Goal: Task Accomplishment & Management: Complete application form

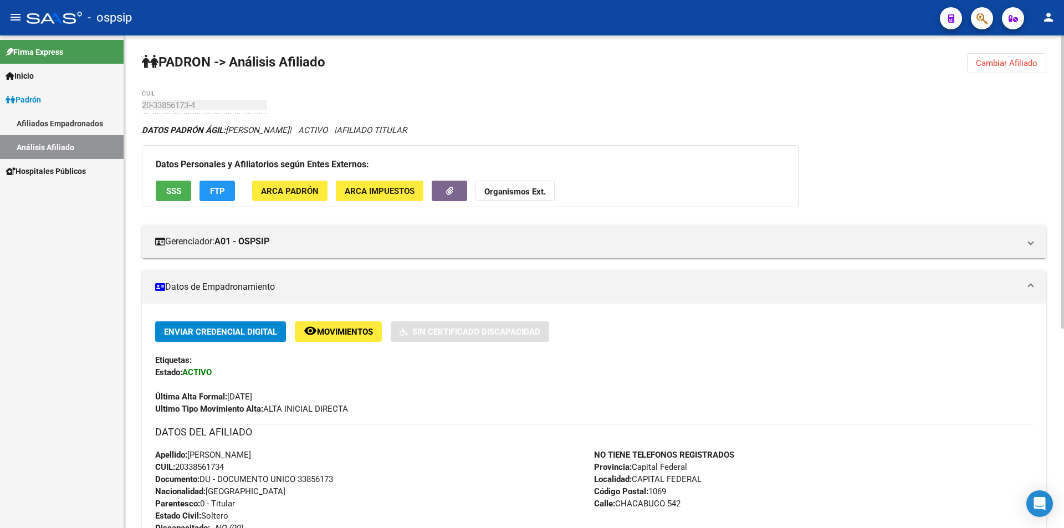
click at [1008, 65] on span "Cambiar Afiliado" at bounding box center [1007, 63] width 62 height 10
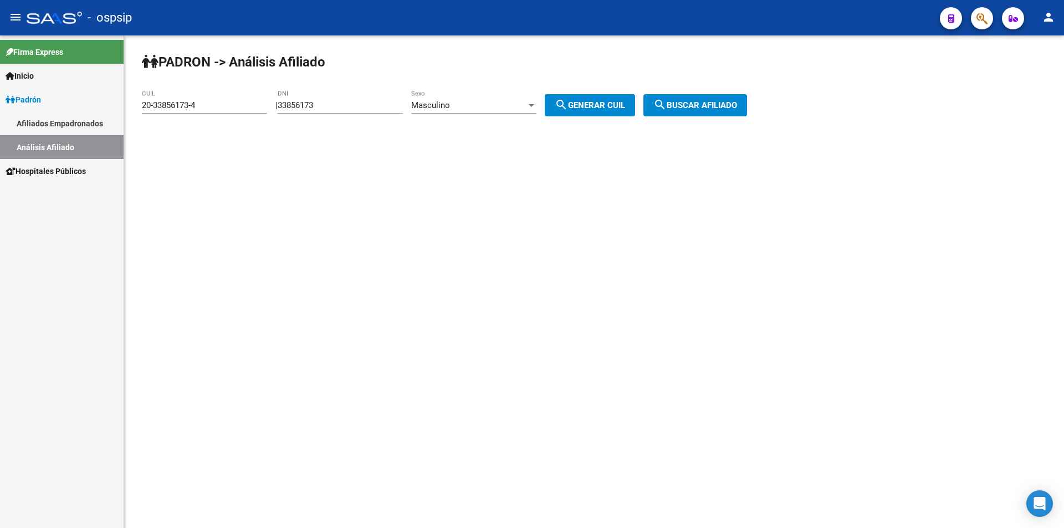
click at [450, 104] on span "Masculino" at bounding box center [430, 105] width 39 height 10
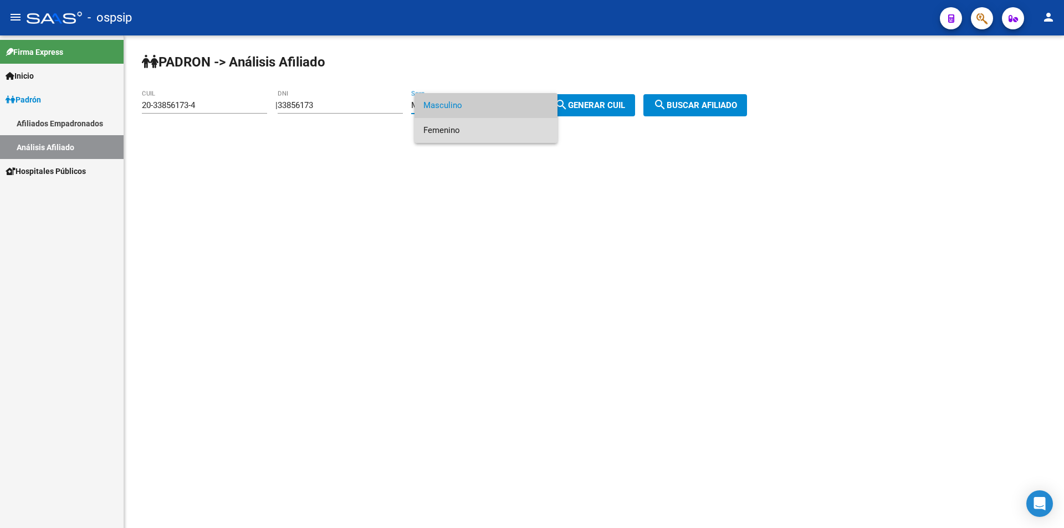
click at [464, 130] on span "Femenino" at bounding box center [486, 130] width 125 height 25
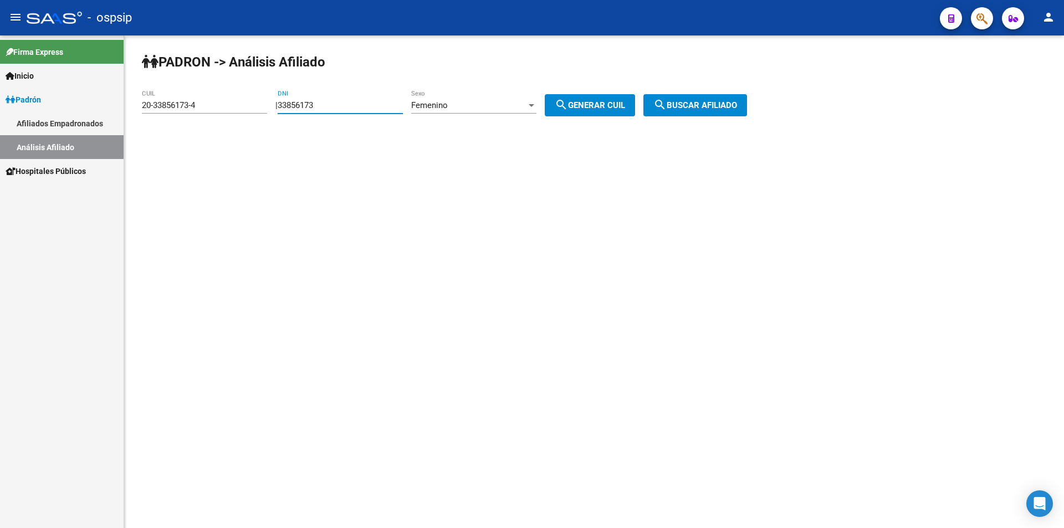
drag, startPoint x: 360, startPoint y: 106, endPoint x: 92, endPoint y: 104, distance: 267.8
click at [106, 114] on mat-sidenav-container "Firma Express Inicio Calendario SSS Instructivos Contacto OS Padrón Afiliados E…" at bounding box center [532, 281] width 1064 height 493
drag, startPoint x: 216, startPoint y: 103, endPoint x: 0, endPoint y: 80, distance: 216.8
click at [0, 103] on mat-sidenav-container "Firma Express Inicio Calendario SSS Instructivos Contacto OS Padrón Afiliados E…" at bounding box center [532, 281] width 1064 height 493
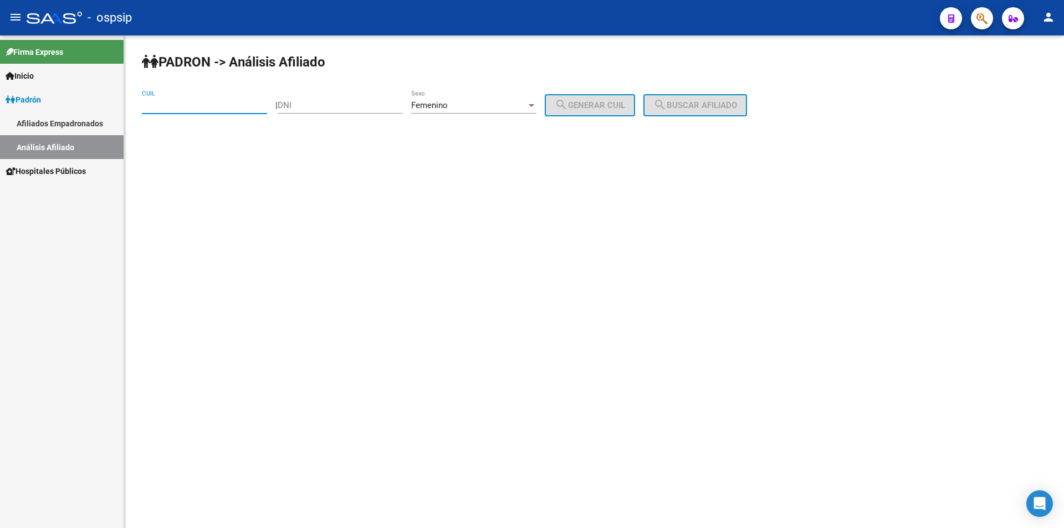
click at [335, 106] on input "DNI" at bounding box center [340, 105] width 125 height 10
type input "27504858"
click at [598, 104] on span "search Generar CUIL" at bounding box center [590, 105] width 70 height 10
type input "27-27504858-0"
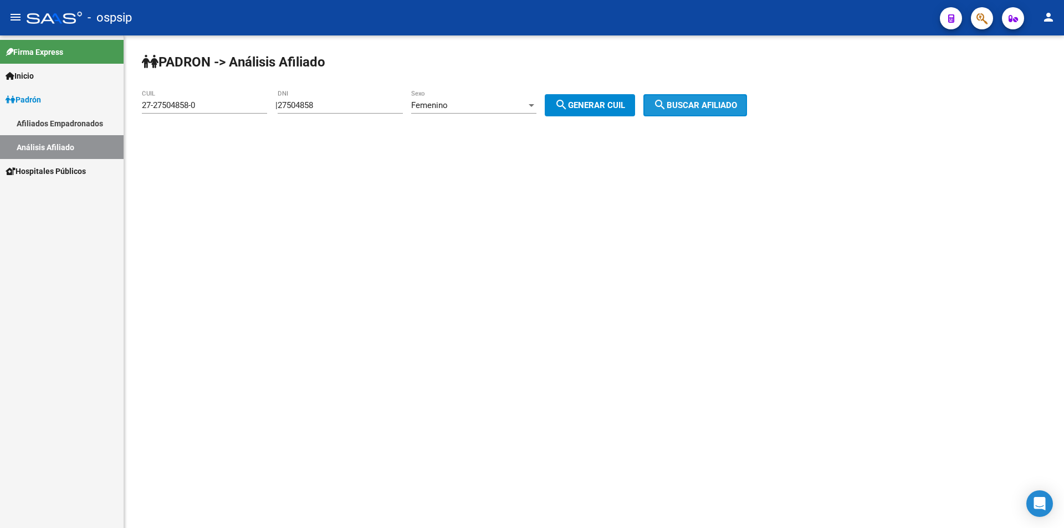
click at [692, 107] on span "search Buscar afiliado" at bounding box center [696, 105] width 84 height 10
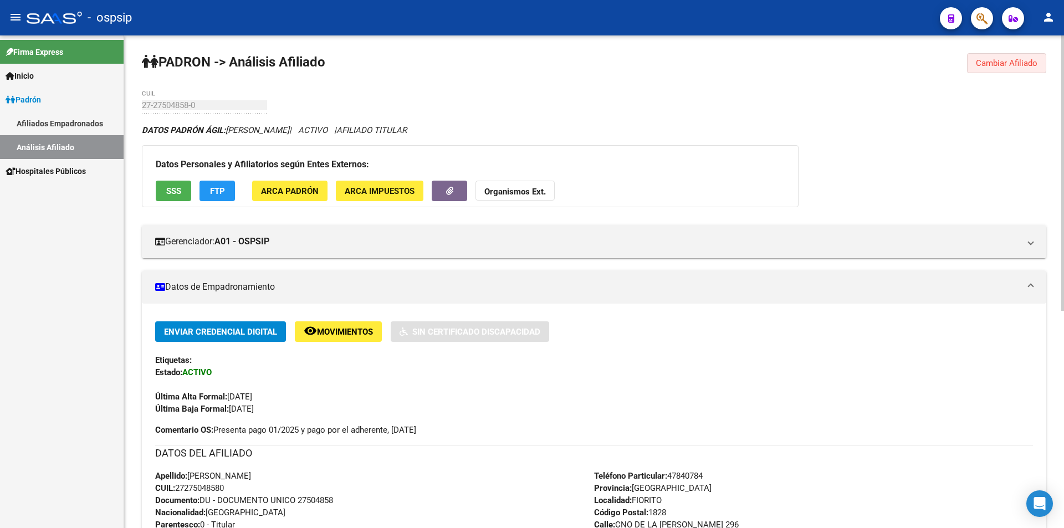
click at [991, 66] on span "Cambiar Afiliado" at bounding box center [1007, 63] width 62 height 10
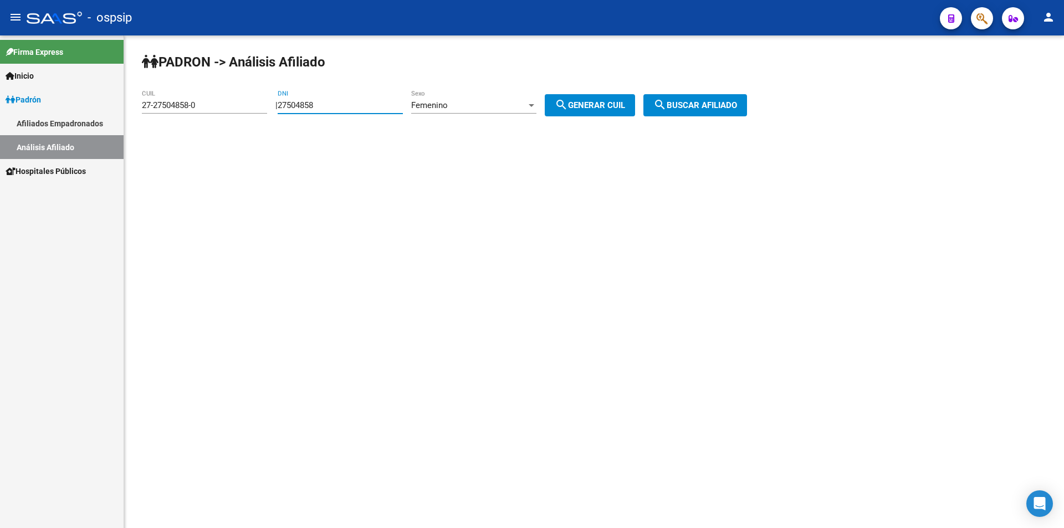
drag, startPoint x: 351, startPoint y: 103, endPoint x: 211, endPoint y: 96, distance: 141.0
click at [211, 101] on app-analisis-afiliado "PADRON -> Análisis Afiliado 27-27504858-0 CUIL | 27504858 DNI Femenino Sexo sea…" at bounding box center [449, 105] width 614 height 10
drag, startPoint x: 221, startPoint y: 103, endPoint x: 68, endPoint y: 103, distance: 152.4
click at [70, 105] on mat-sidenav-container "Firma Express Inicio Calendario SSS Instructivos Contacto OS Padrón Afiliados E…" at bounding box center [532, 281] width 1064 height 493
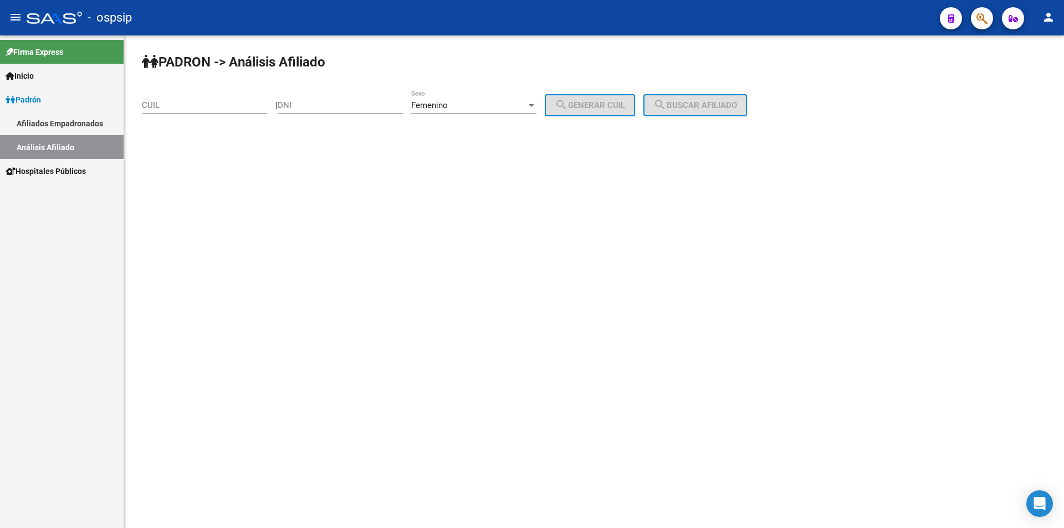
click at [448, 91] on div "Femenino Sexo" at bounding box center [473, 102] width 125 height 24
click at [442, 100] on span "Femenino" at bounding box center [486, 105] width 125 height 25
click at [442, 100] on div "Femenino Sexo" at bounding box center [473, 102] width 125 height 24
drag, startPoint x: 443, startPoint y: 83, endPoint x: 422, endPoint y: 80, distance: 21.7
click at [443, 82] on span "Masculino" at bounding box center [486, 80] width 125 height 25
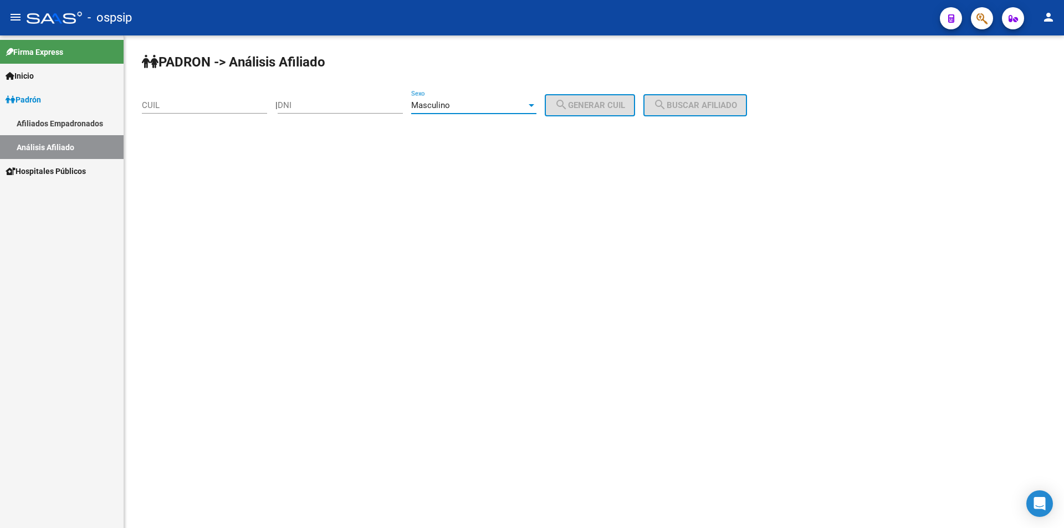
drag, startPoint x: 343, startPoint y: 110, endPoint x: 349, endPoint y: 109, distance: 6.3
click at [344, 110] on div "DNI" at bounding box center [340, 102] width 125 height 24
type input "41056909"
click at [600, 104] on span "search Generar CUIL" at bounding box center [590, 105] width 70 height 10
type input "20-41056909-5"
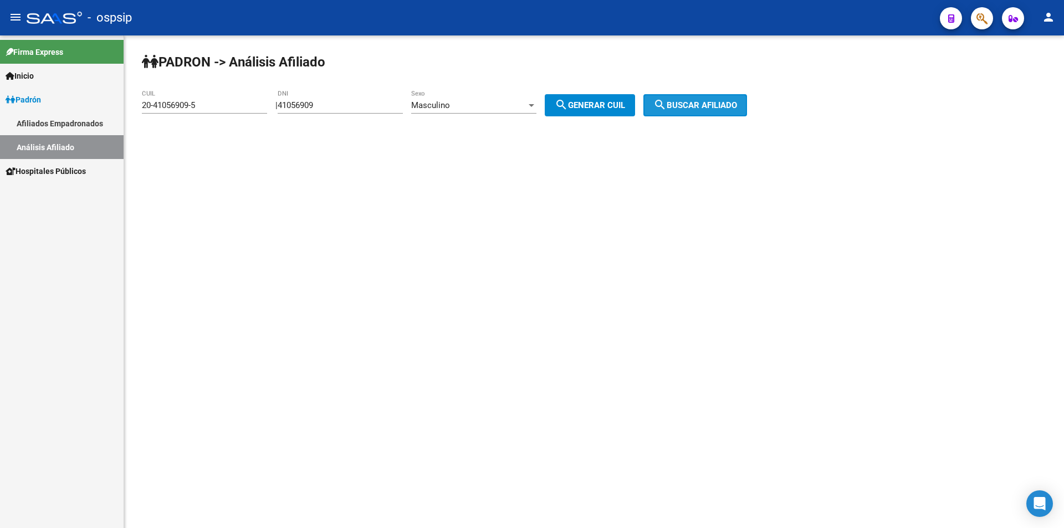
click at [667, 103] on mat-icon "search" at bounding box center [660, 104] width 13 height 13
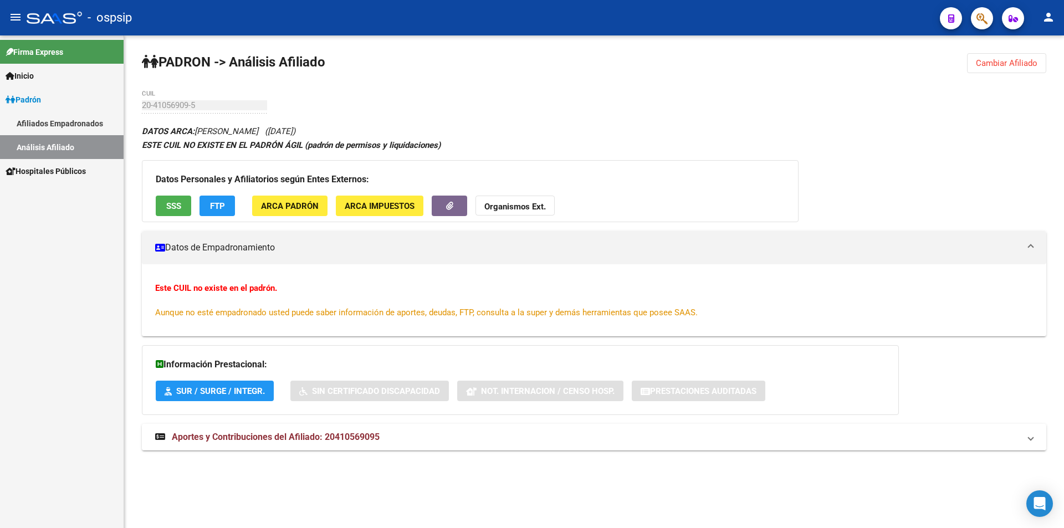
click at [995, 58] on button "Cambiar Afiliado" at bounding box center [1006, 63] width 79 height 20
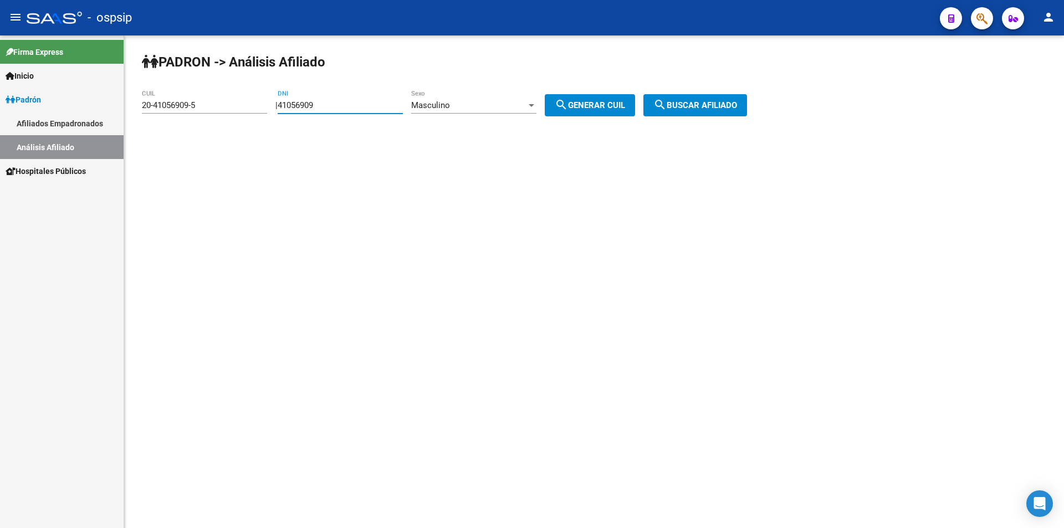
drag, startPoint x: 364, startPoint y: 101, endPoint x: 271, endPoint y: 104, distance: 93.2
click at [269, 110] on app-analisis-afiliado "PADRON -> Análisis Afiliado 20-41056909-5 CUIL | 41056909 DNI Masculino Sexo se…" at bounding box center [449, 105] width 614 height 10
click at [485, 101] on div "Masculino" at bounding box center [468, 105] width 115 height 10
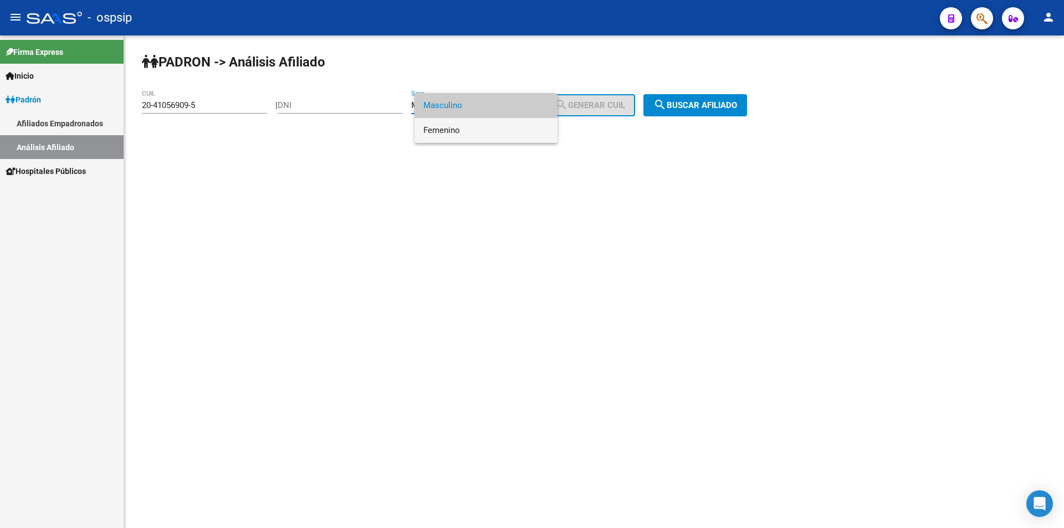
click at [474, 127] on span "Femenino" at bounding box center [486, 130] width 125 height 25
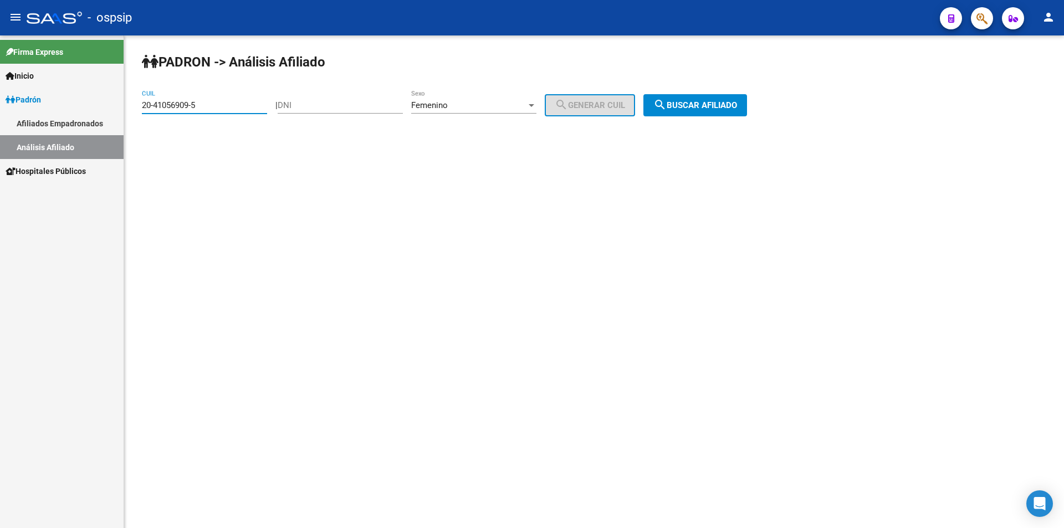
drag, startPoint x: 217, startPoint y: 102, endPoint x: 158, endPoint y: 102, distance: 58.8
click at [81, 109] on mat-sidenav-container "Firma Express Inicio Calendario SSS Instructivos Contacto OS Padrón Afiliados E…" at bounding box center [532, 281] width 1064 height 493
click at [384, 103] on input "DNI" at bounding box center [340, 105] width 125 height 10
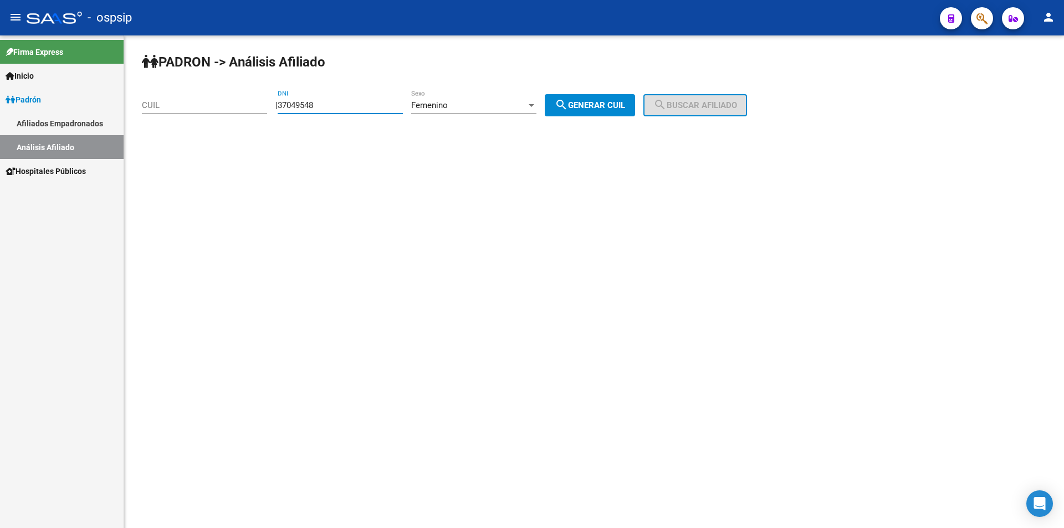
type input "37049548"
click at [590, 111] on button "search Generar CUIL" at bounding box center [590, 105] width 90 height 22
type input "27-37049548-9"
click at [713, 103] on span "search Buscar afiliado" at bounding box center [696, 105] width 84 height 10
